Goal: Task Accomplishment & Management: Complete application form

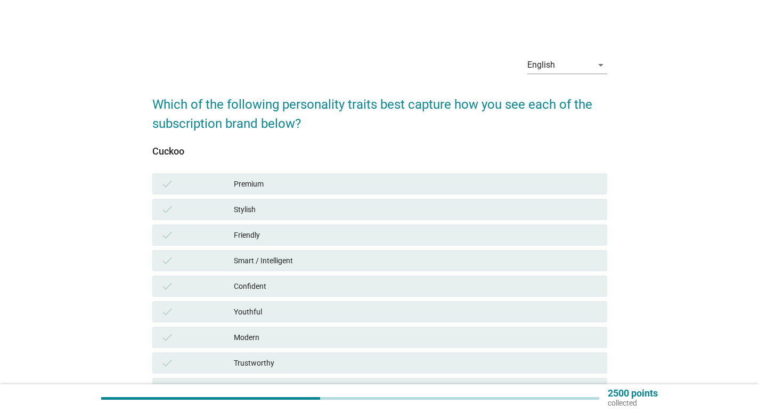
scroll to position [117, 0]
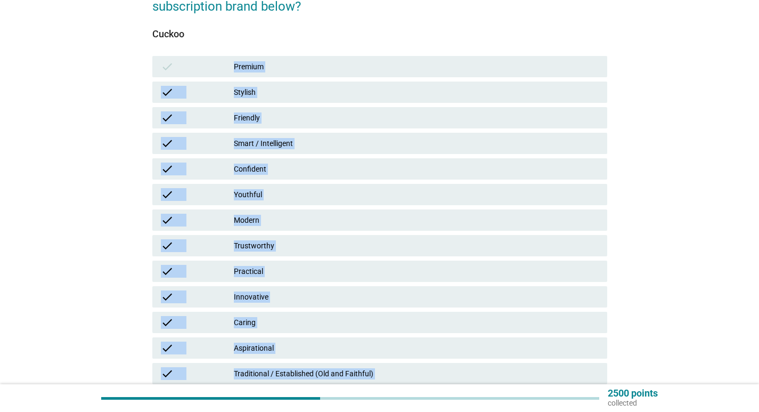
click at [254, 117] on div "Friendly" at bounding box center [416, 117] width 365 height 13
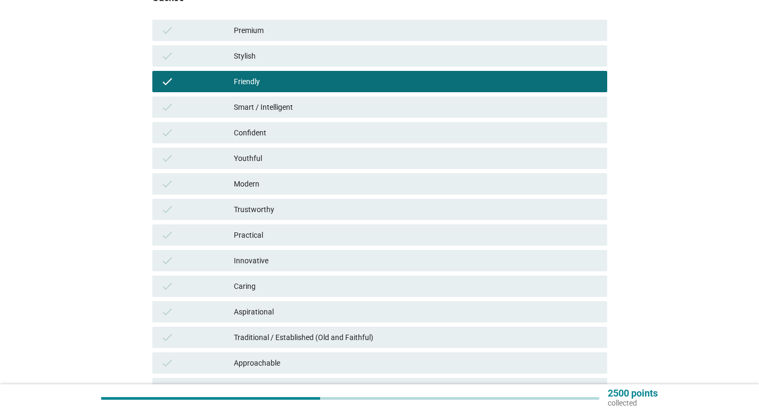
scroll to position [171, 0]
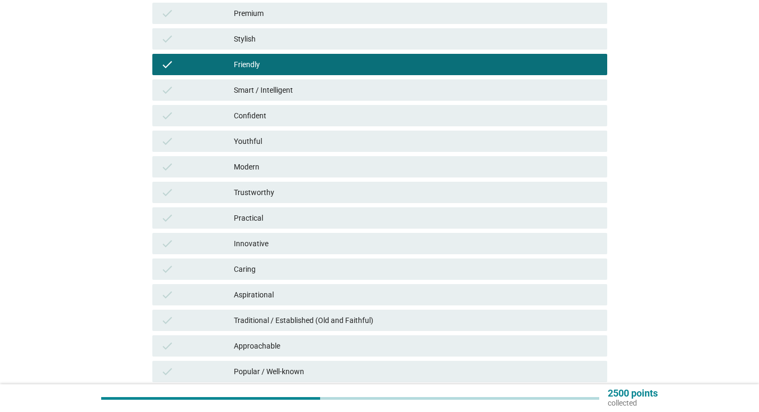
click at [283, 161] on div "Modern" at bounding box center [416, 166] width 365 height 13
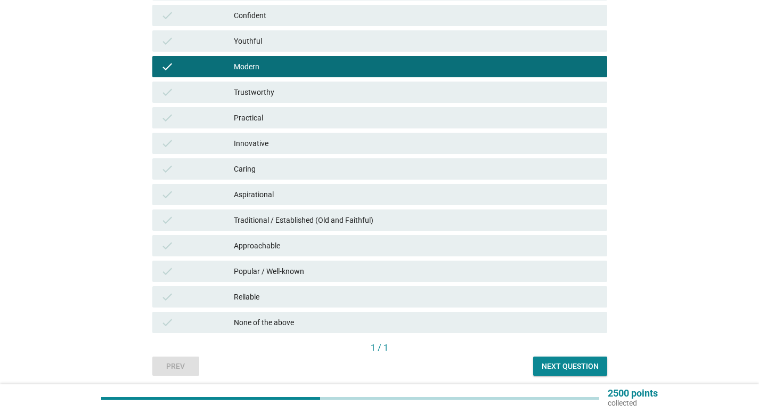
scroll to position [277, 0]
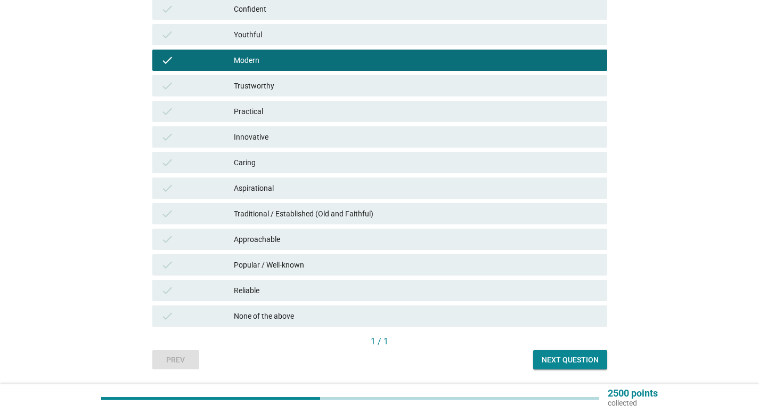
click at [320, 270] on div "Popular / Well-known" at bounding box center [416, 264] width 365 height 13
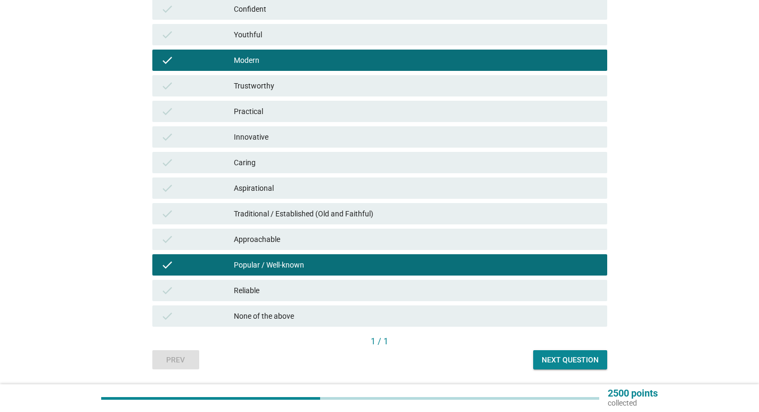
click at [594, 360] on div "Next question" at bounding box center [570, 359] width 57 height 11
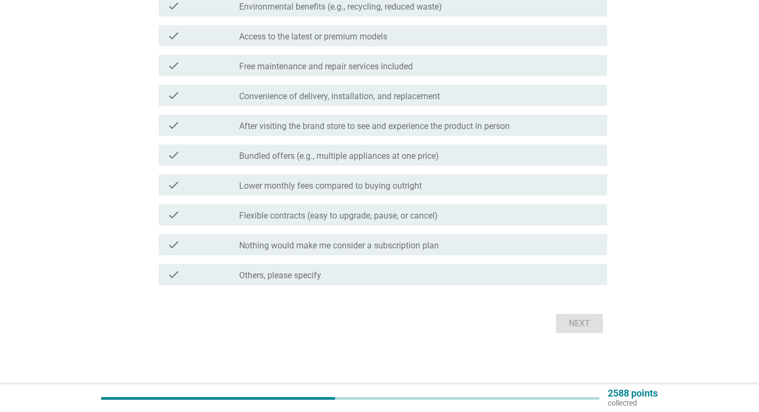
scroll to position [0, 0]
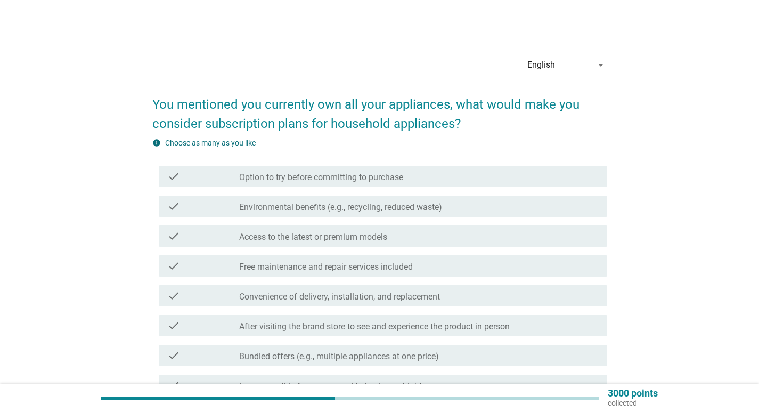
click at [303, 262] on label "Free maintenance and repair services included" at bounding box center [326, 267] width 174 height 11
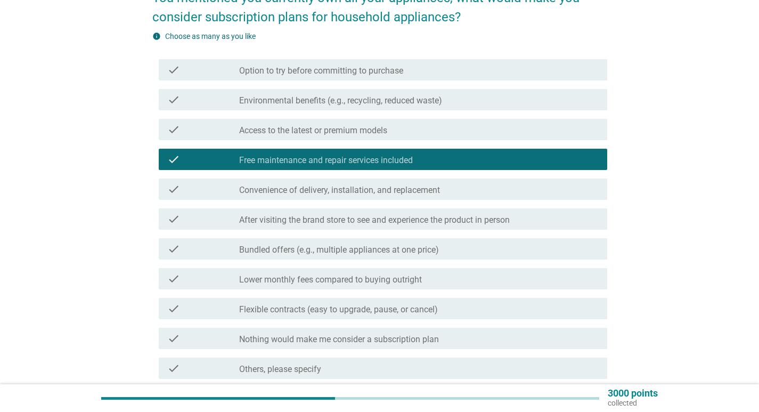
click at [302, 250] on label "Bundled offers (e.g., multiple appliances at one price)" at bounding box center [339, 250] width 200 height 11
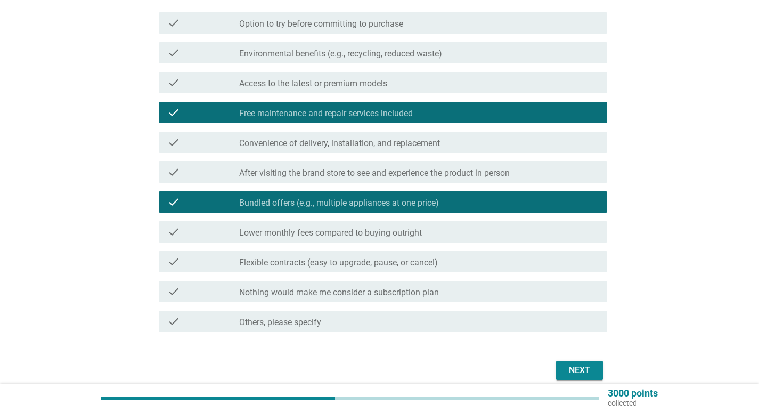
scroll to position [200, 0]
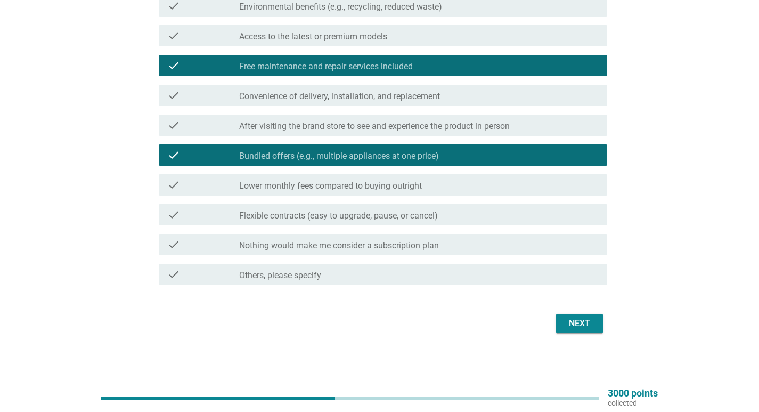
click at [564, 322] on button "Next" at bounding box center [579, 323] width 47 height 19
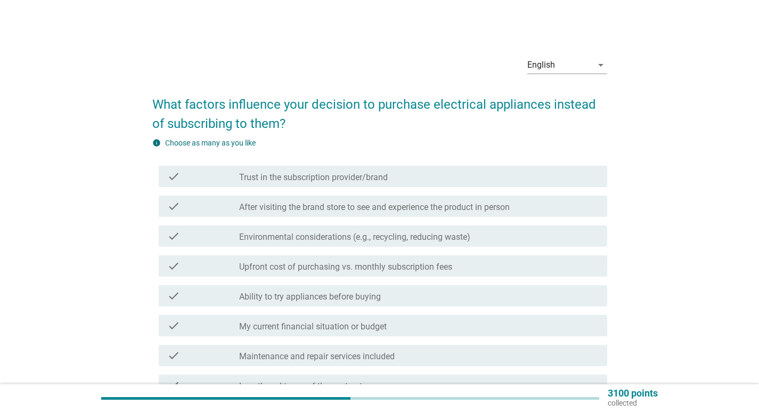
click at [377, 183] on div "check check_box_outline_blank Trust in the subscription provider/brand" at bounding box center [383, 176] width 449 height 21
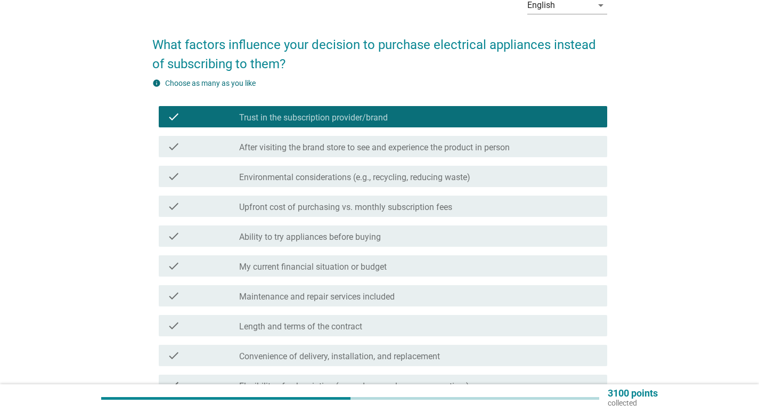
scroll to position [160, 0]
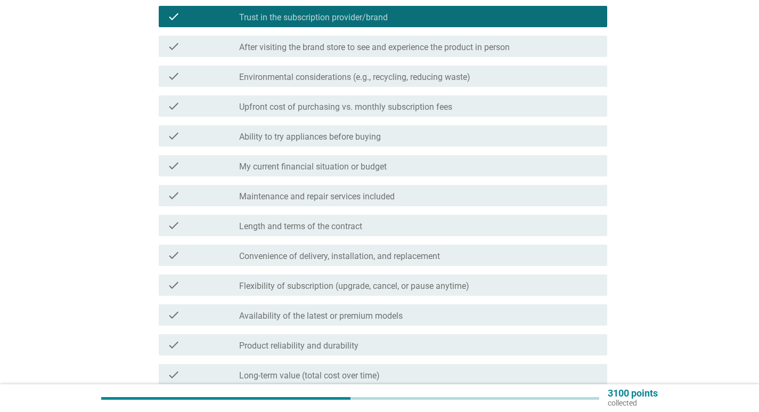
click at [316, 136] on label "Ability to try appliances before buying" at bounding box center [310, 137] width 142 height 11
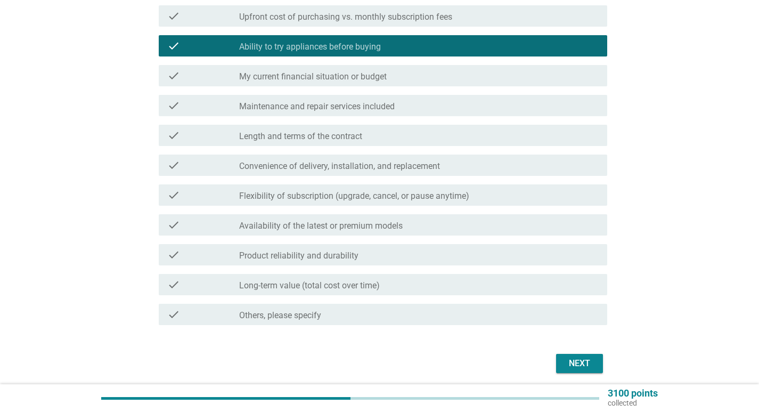
scroll to position [290, 0]
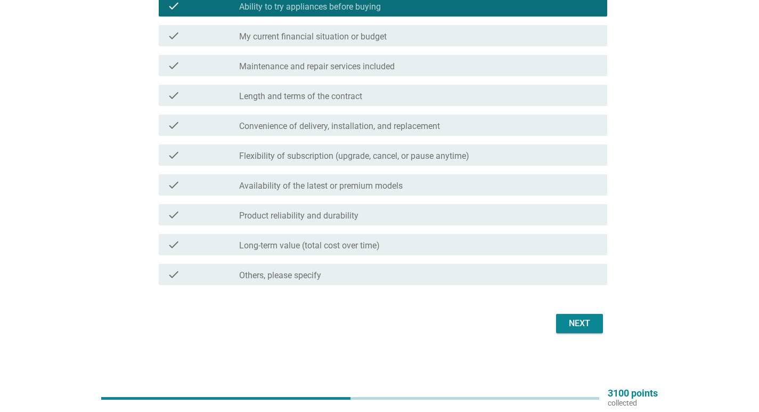
click at [342, 232] on div "check check_box_outline_blank Long-term value (total cost over time)" at bounding box center [379, 245] width 455 height 30
click at [352, 240] on div "check_box_outline_blank Long-term value (total cost over time)" at bounding box center [419, 244] width 360 height 13
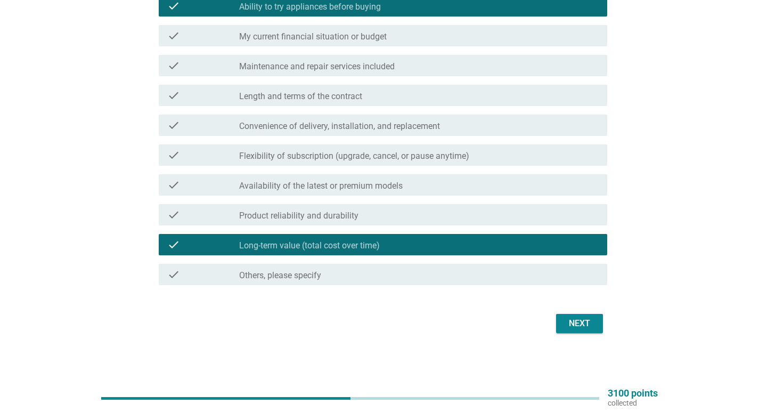
click at [575, 315] on button "Next" at bounding box center [579, 323] width 47 height 19
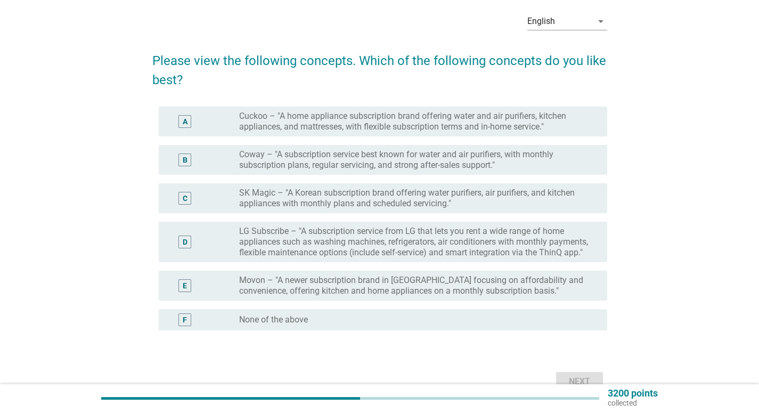
scroll to position [102, 0]
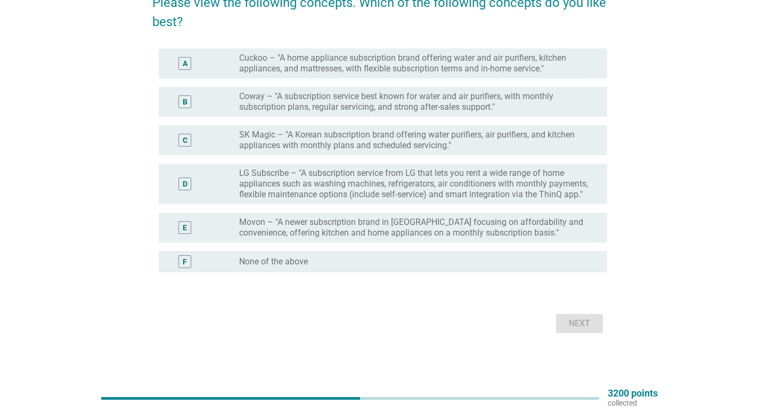
click at [393, 56] on label "Cuckoo – "A home appliance subscription brand offering water and air purifiers,…" at bounding box center [414, 63] width 351 height 21
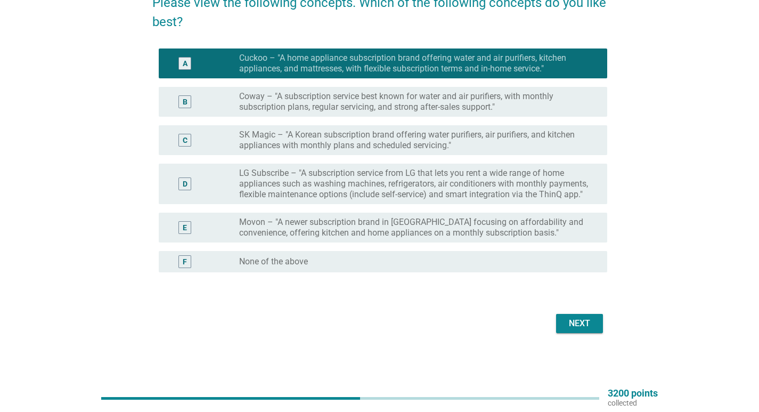
click at [313, 70] on label "Cuckoo – "A home appliance subscription brand offering water and air purifiers,…" at bounding box center [414, 63] width 351 height 21
click at [593, 335] on div "Next" at bounding box center [379, 324] width 455 height 26
click at [584, 321] on div "Next" at bounding box center [580, 323] width 30 height 13
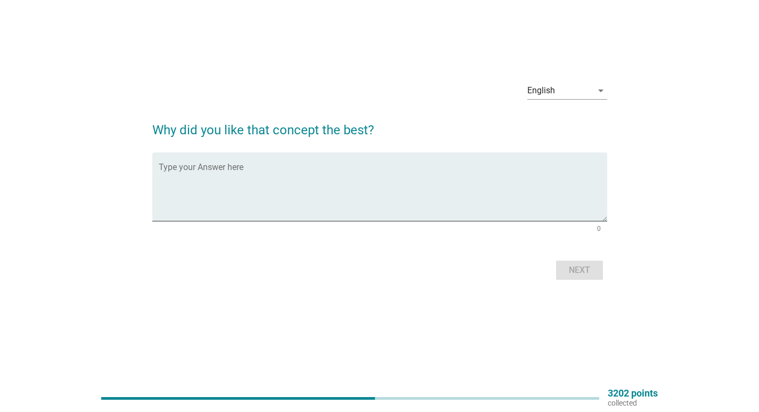
scroll to position [0, 0]
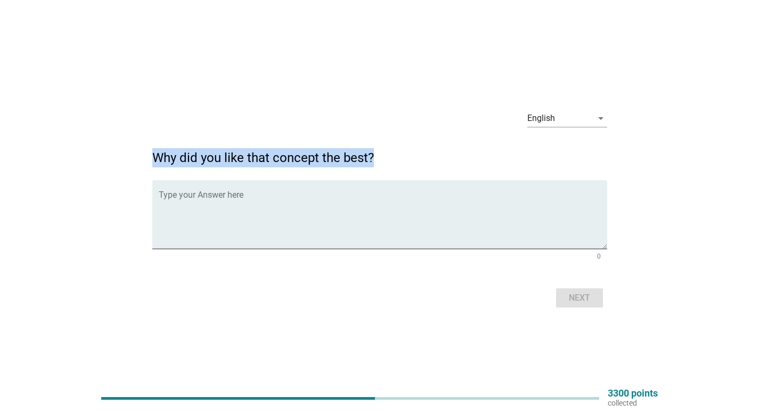
drag, startPoint x: 157, startPoint y: 154, endPoint x: 370, endPoint y: 161, distance: 213.8
click at [370, 161] on h2 "Why did you like that concept the best?" at bounding box center [379, 152] width 455 height 30
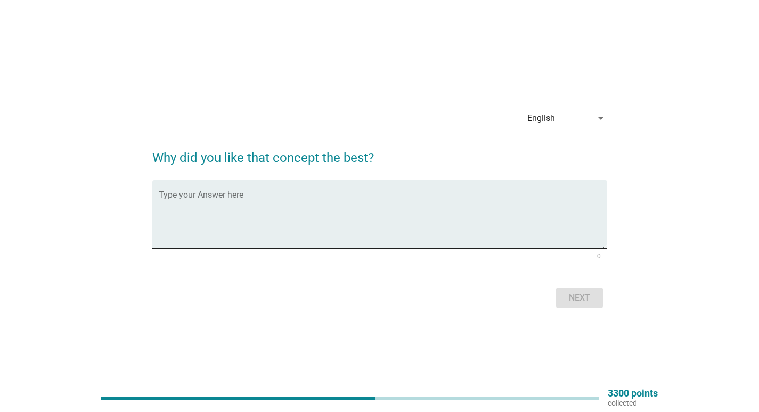
click at [289, 248] on textarea "Type your Answer here" at bounding box center [383, 221] width 449 height 56
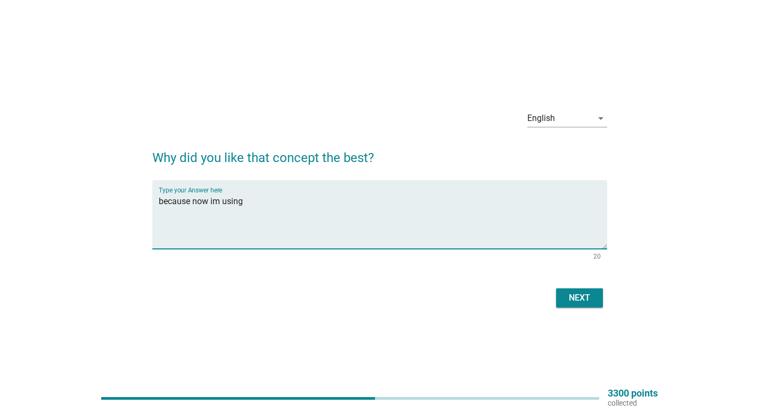
type textarea "because now im using"
click at [573, 296] on div "Next" at bounding box center [580, 297] width 30 height 13
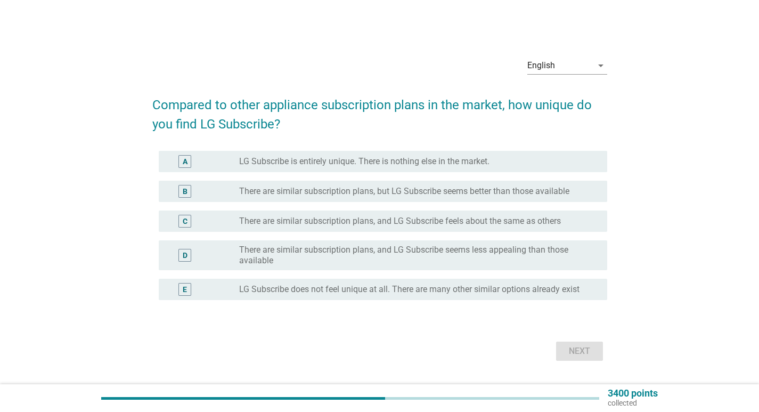
click at [459, 222] on label "There are similar subscription plans, and LG Subscribe feels about the same as …" at bounding box center [400, 221] width 322 height 11
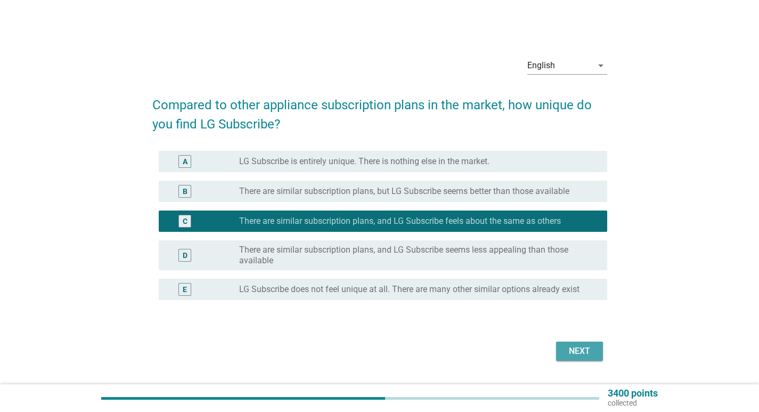
click at [593, 355] on div "Next" at bounding box center [580, 351] width 30 height 13
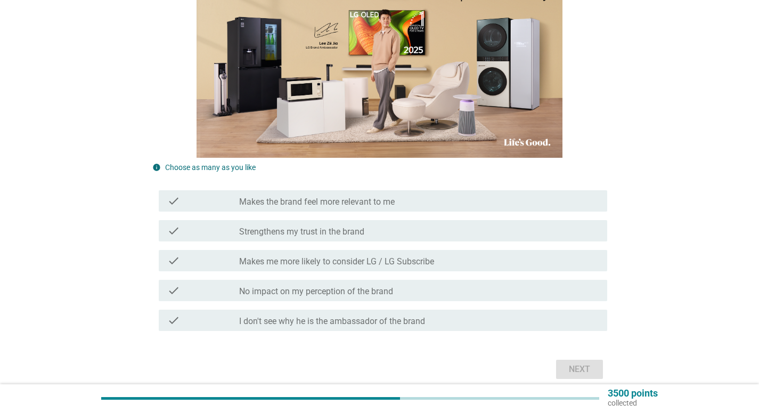
scroll to position [213, 0]
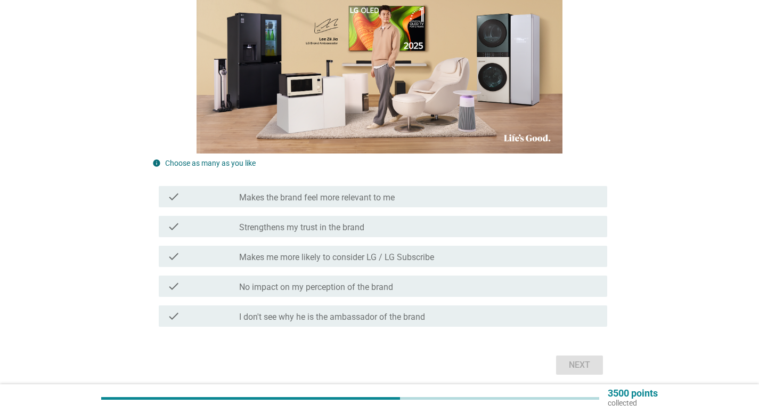
click at [371, 317] on label "I don't see why he is the ambassador of the brand" at bounding box center [332, 317] width 186 height 11
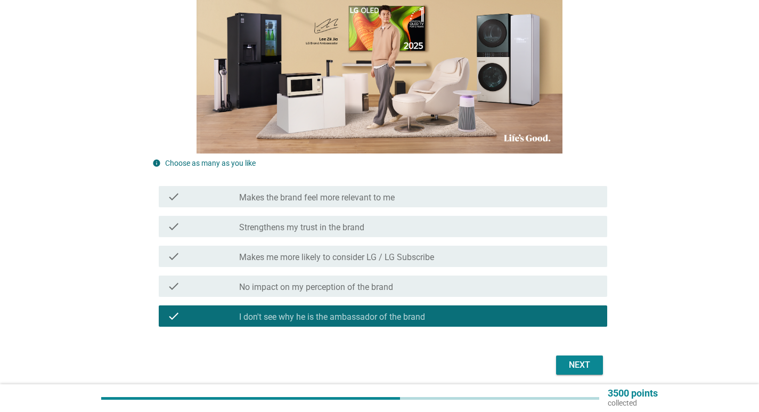
click at [566, 364] on div "Next" at bounding box center [580, 365] width 30 height 13
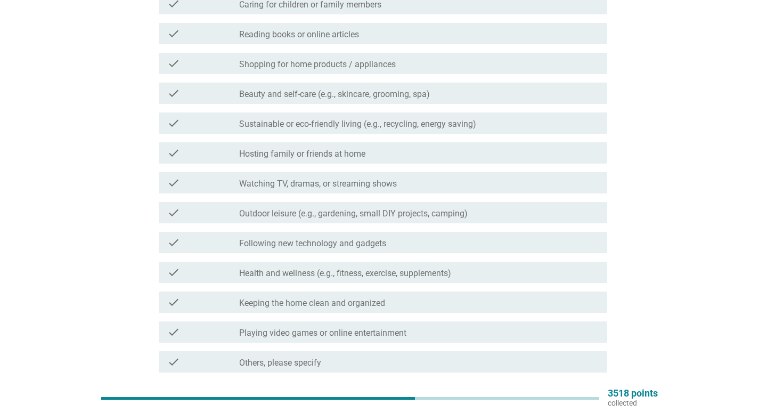
scroll to position [0, 0]
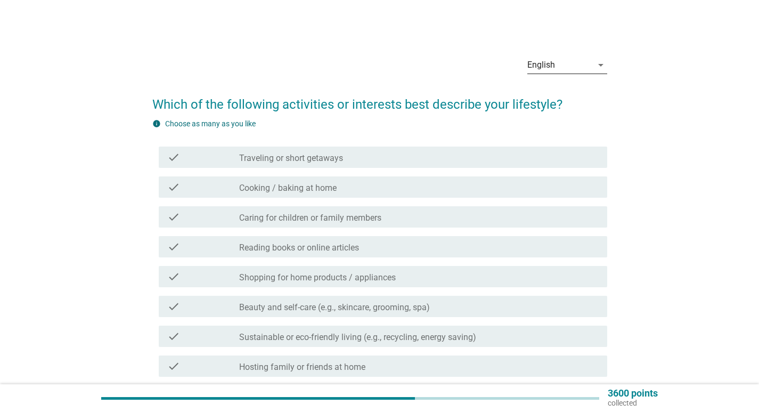
click at [557, 67] on div "English" at bounding box center [560, 64] width 65 height 17
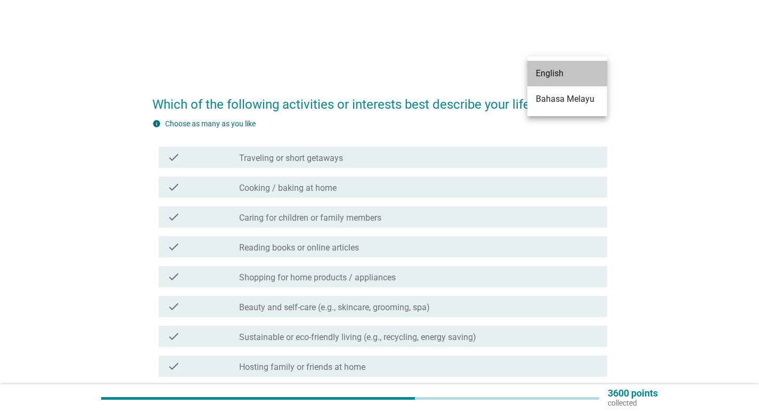
click at [557, 67] on div "English" at bounding box center [567, 73] width 63 height 13
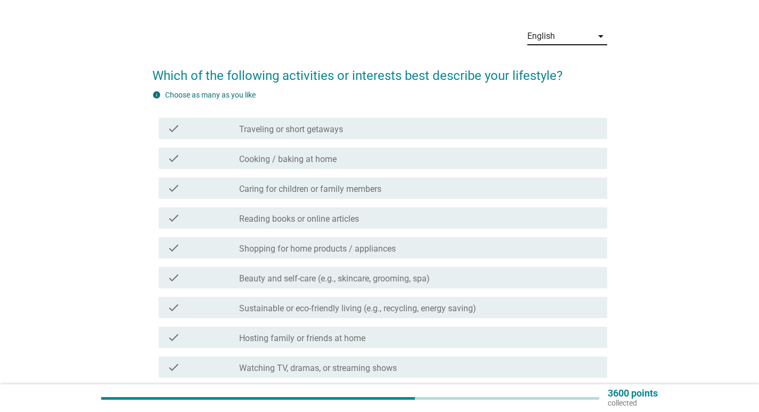
scroll to position [53, 0]
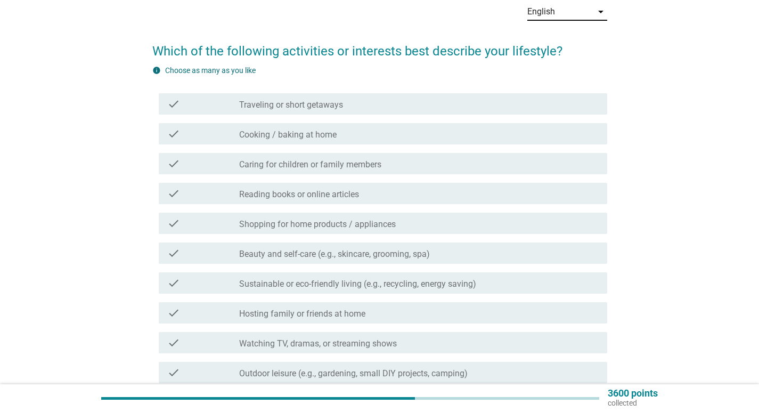
click at [371, 224] on label "Shopping for home products / appliances" at bounding box center [317, 224] width 157 height 11
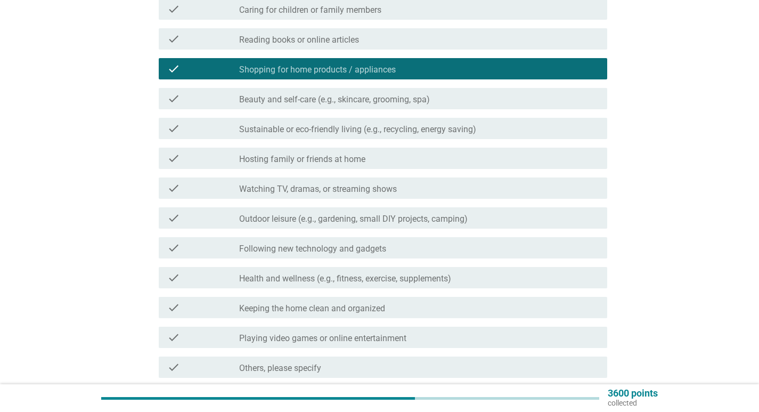
scroll to position [213, 0]
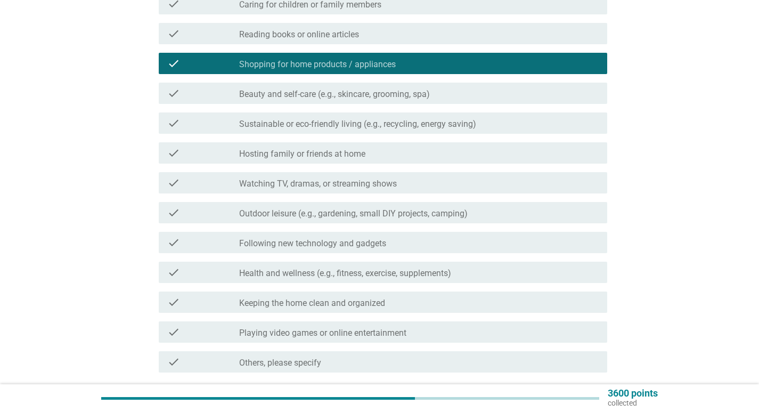
click at [345, 162] on div "check check_box_outline_blank Hosting family or friends at home" at bounding box center [383, 152] width 449 height 21
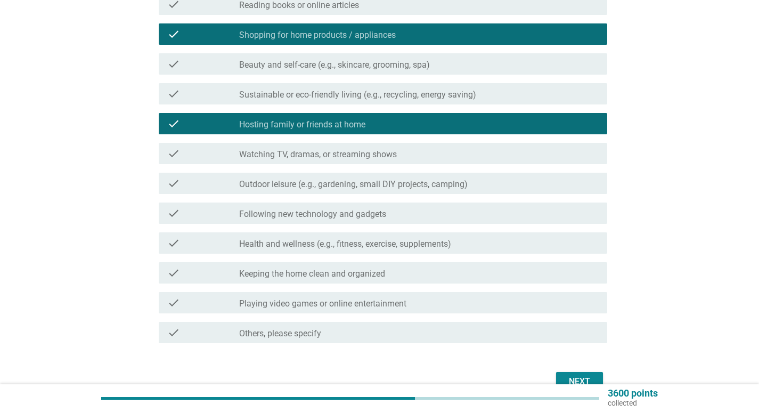
scroll to position [266, 0]
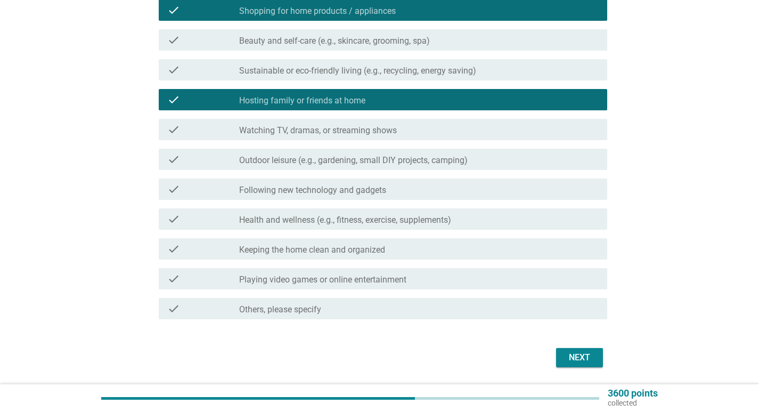
click at [349, 218] on label "Health and wellness (e.g., fitness, exercise, supplements)" at bounding box center [345, 220] width 212 height 11
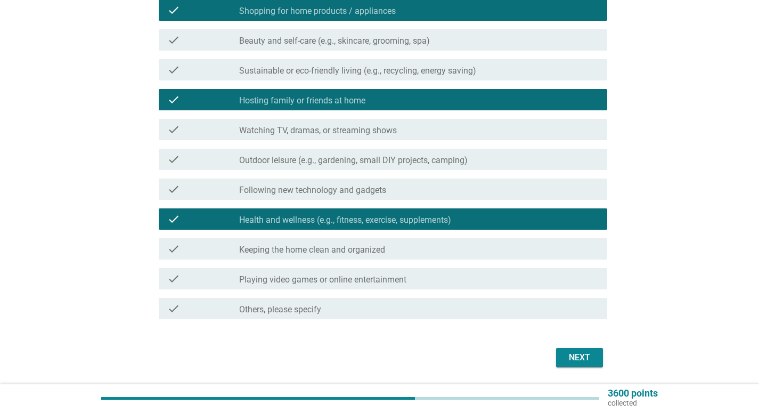
click at [345, 218] on label "Health and wellness (e.g., fitness, exercise, supplements)" at bounding box center [345, 220] width 212 height 11
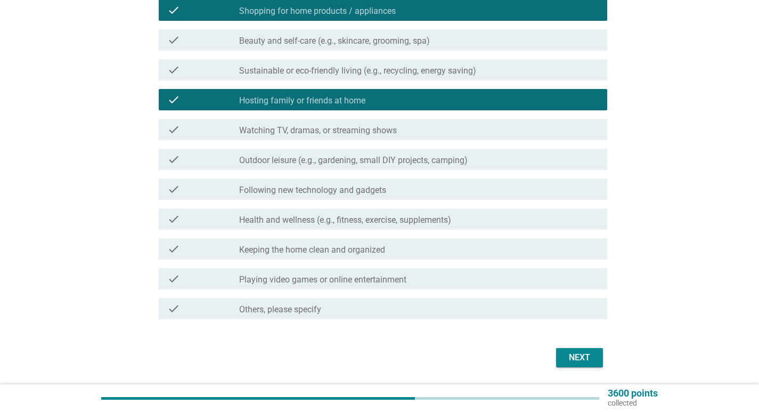
click at [349, 235] on div "check check_box_outline_blank Keeping the home clean and organized" at bounding box center [379, 249] width 455 height 30
click at [346, 249] on label "Keeping the home clean and organized" at bounding box center [312, 250] width 146 height 11
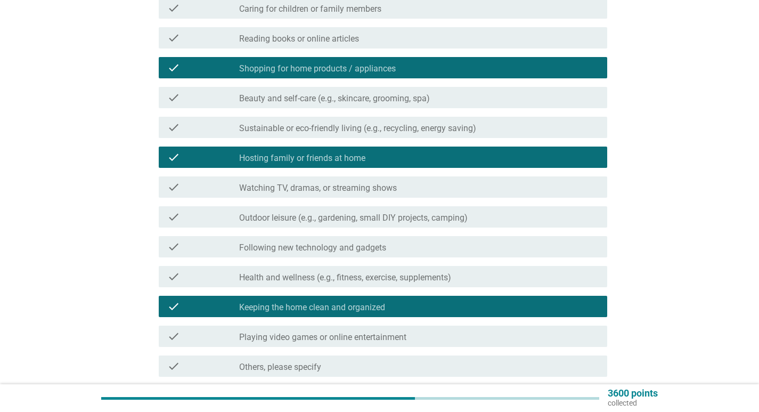
scroll to position [107, 0]
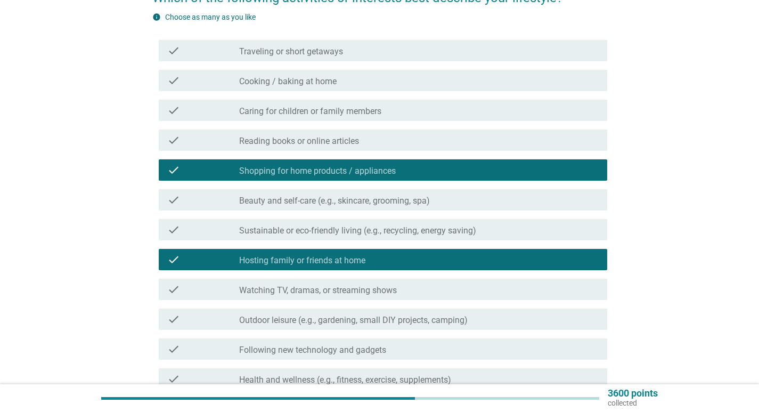
click at [353, 117] on div "check check_box_outline_blank Caring for children or family members" at bounding box center [383, 110] width 449 height 21
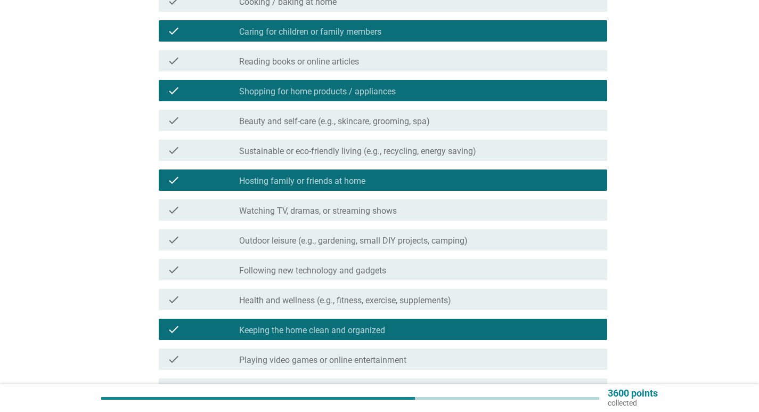
scroll to position [301, 0]
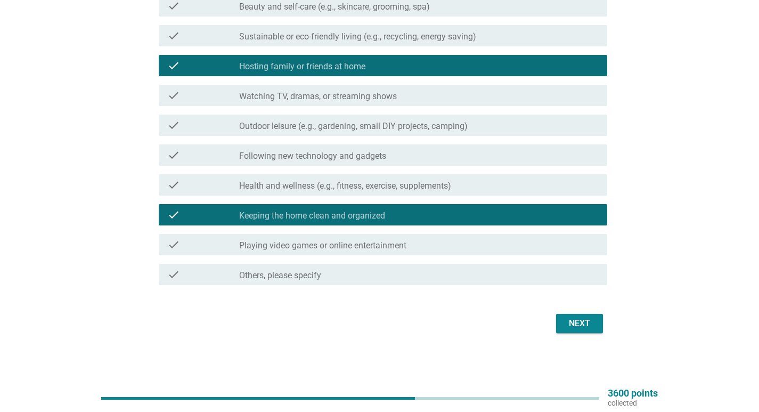
click at [581, 319] on div "Next" at bounding box center [580, 323] width 30 height 13
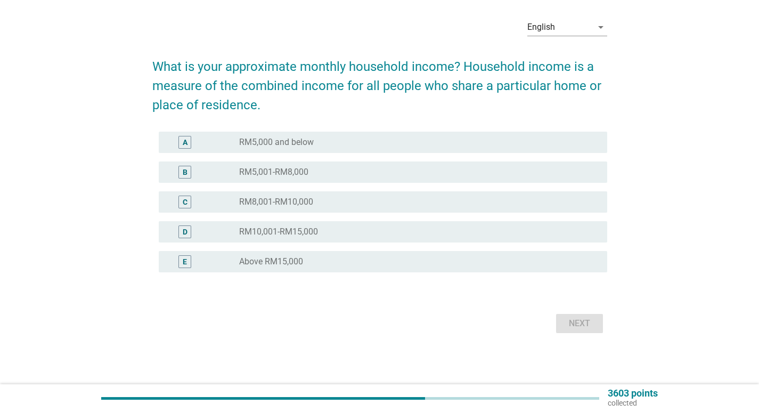
scroll to position [0, 0]
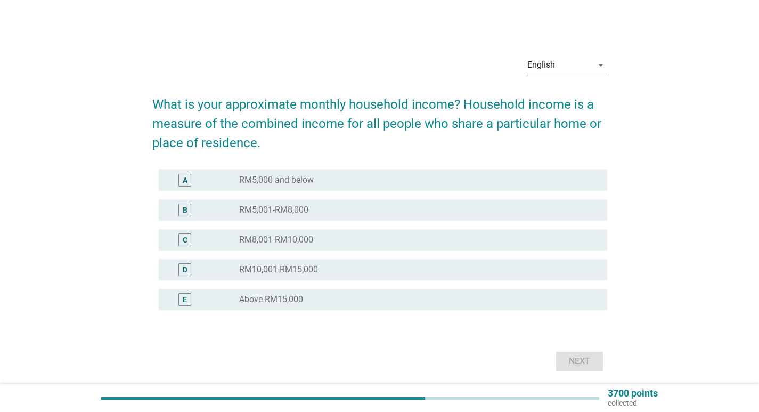
click at [324, 191] on div "A radio_button_unchecked RM5,000 and below" at bounding box center [379, 180] width 455 height 30
click at [325, 181] on div "radio_button_unchecked RM5,000 and below" at bounding box center [414, 180] width 351 height 11
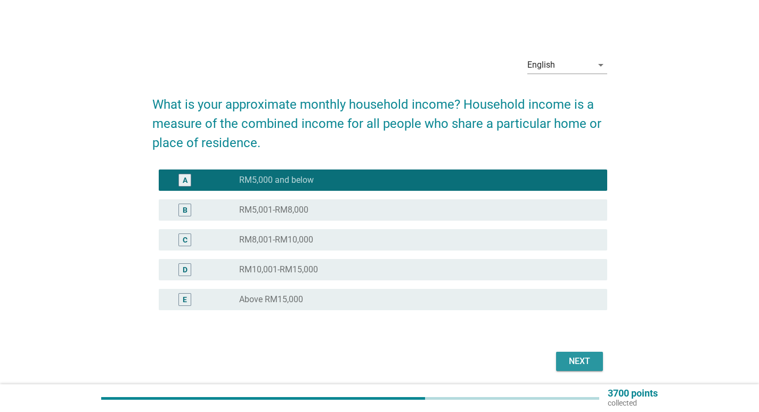
click at [567, 360] on div "Next" at bounding box center [580, 361] width 30 height 13
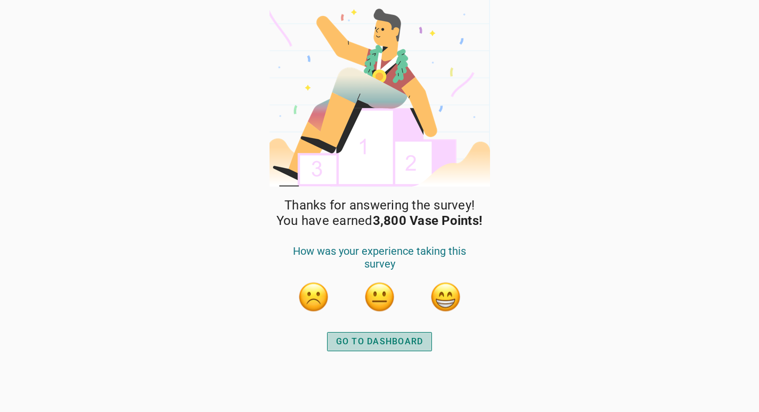
click at [359, 342] on div "GO TO DASHBOARD" at bounding box center [379, 341] width 87 height 13
